Goal: Task Accomplishment & Management: Manage account settings

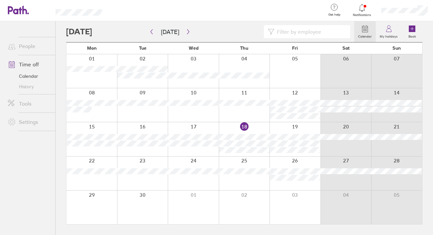
click at [364, 8] on icon at bounding box center [362, 8] width 6 height 8
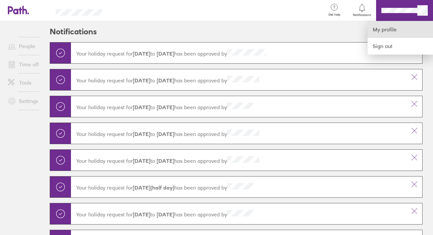
click at [389, 27] on link "My profile" at bounding box center [399, 29] width 65 height 17
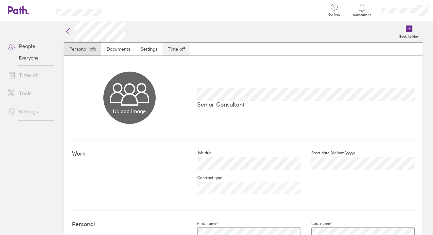
click at [178, 47] on link "Time off" at bounding box center [175, 48] width 27 height 13
